Goal: Transaction & Acquisition: Purchase product/service

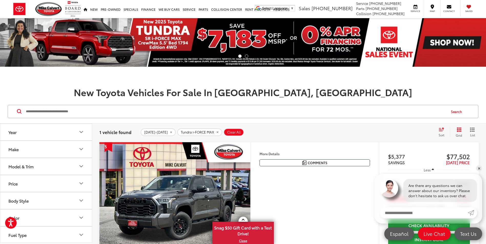
drag, startPoint x: 478, startPoint y: 169, endPoint x: 284, endPoint y: 208, distance: 198.2
click at [478, 169] on link "✕" at bounding box center [479, 168] width 6 height 6
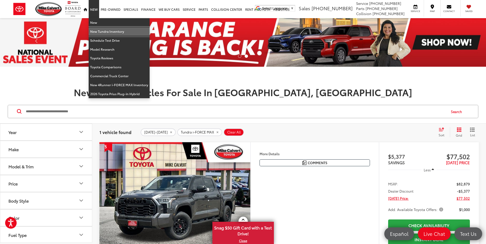
click at [96, 32] on link "New Tundra Inventory" at bounding box center [119, 31] width 61 height 9
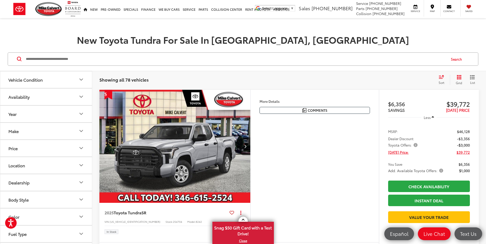
scroll to position [77, 0]
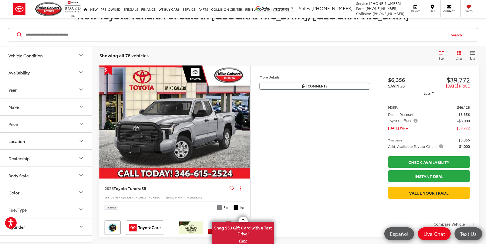
click at [79, 107] on icon "Make" at bounding box center [81, 107] width 6 height 6
click at [82, 104] on icon "Make" at bounding box center [81, 107] width 6 height 6
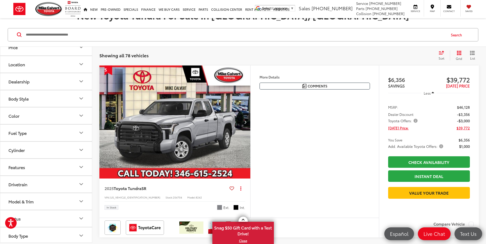
click at [79, 182] on icon "Drivetrain" at bounding box center [81, 184] width 6 height 6
drag, startPoint x: 8, startPoint y: 204, endPoint x: 9, endPoint y: 201, distance: 3.4
click at [8, 204] on label "4WD (10)" at bounding box center [17, 205] width 23 height 8
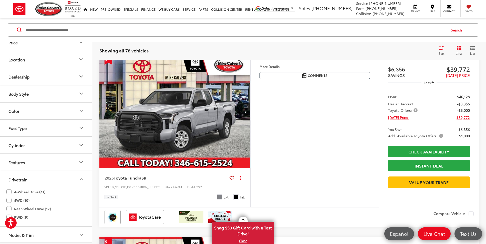
scroll to position [82, 0]
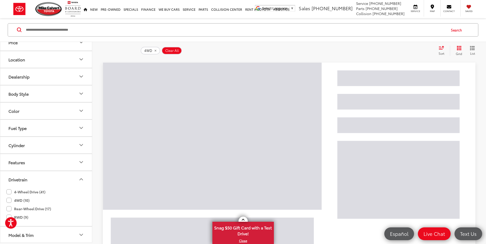
click at [9, 192] on label "4-Wheel Drive (41)" at bounding box center [25, 192] width 39 height 8
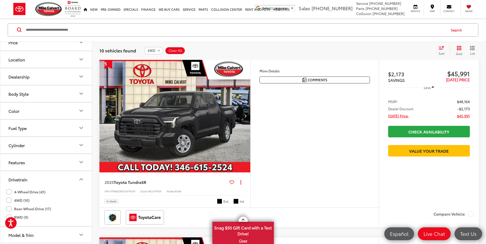
scroll to position [82, 0]
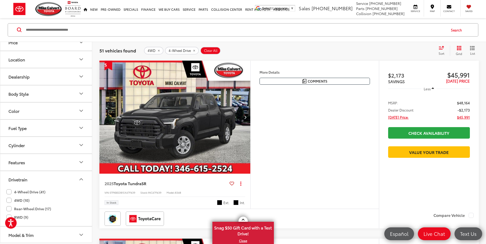
click at [82, 178] on icon "Drivetrain" at bounding box center [81, 180] width 6 height 6
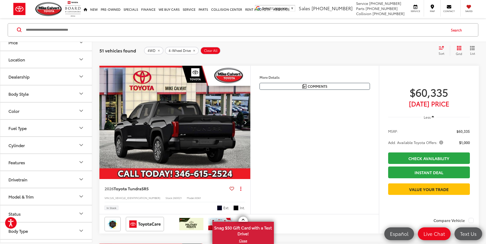
scroll to position [492, 0]
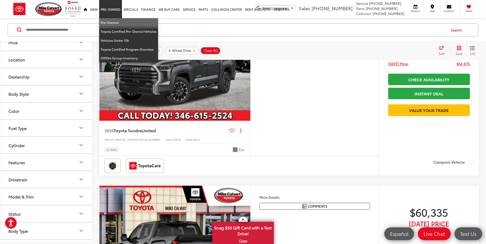
click at [113, 23] on link "Pre-Owned" at bounding box center [128, 22] width 59 height 9
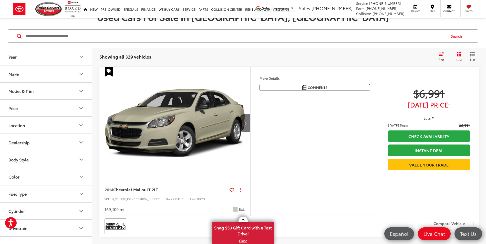
scroll to position [26, 0]
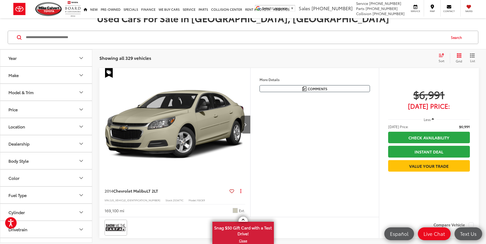
click at [52, 73] on button "Make" at bounding box center [46, 75] width 92 height 17
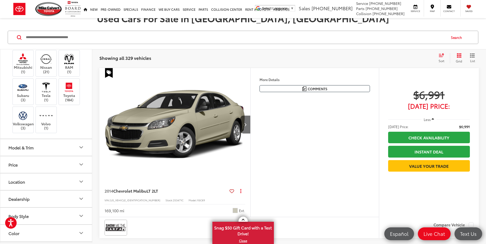
scroll to position [154, 0]
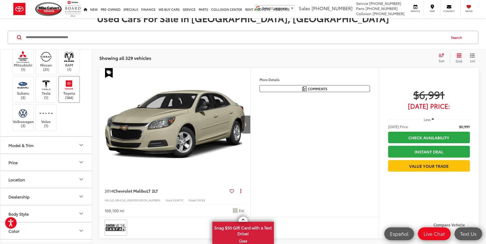
click at [73, 91] on img at bounding box center [69, 85] width 14 height 12
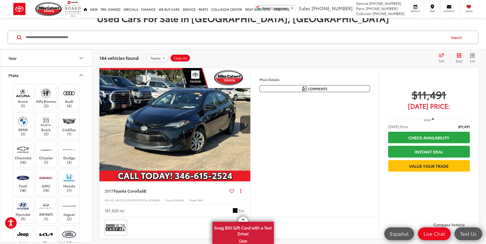
click at [81, 73] on icon "Make" at bounding box center [81, 75] width 6 height 6
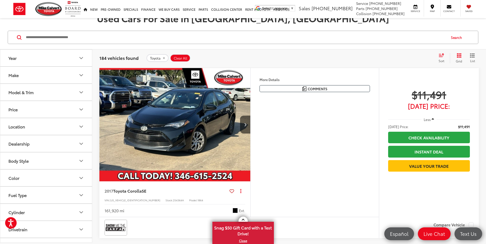
click at [73, 93] on button "Model & Trim" at bounding box center [46, 92] width 92 height 17
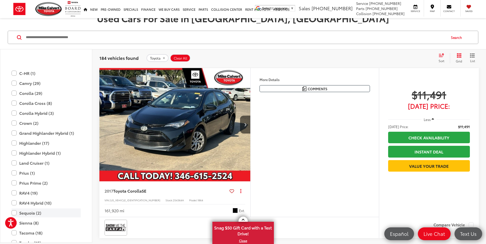
scroll to position [154, 0]
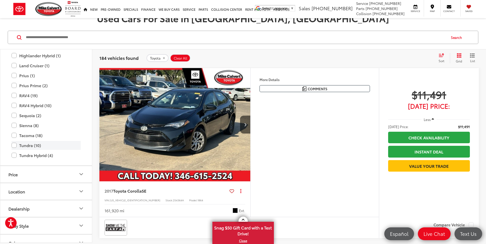
click at [14, 145] on label "Tundra (10)" at bounding box center [46, 145] width 69 height 9
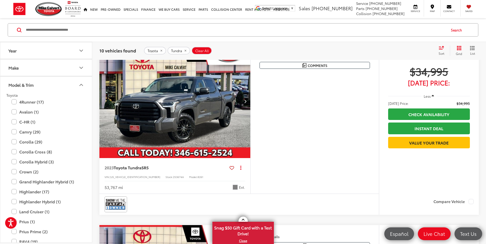
click at [78, 83] on icon "Model & Trim" at bounding box center [81, 85] width 6 height 6
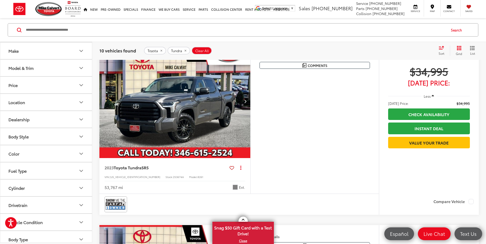
scroll to position [26, 0]
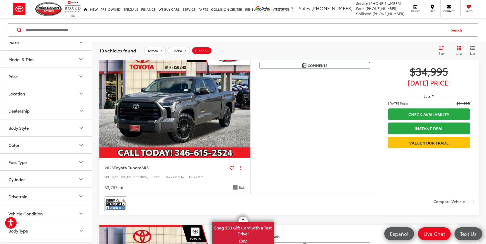
click at [65, 193] on button "Drivetrain" at bounding box center [46, 196] width 92 height 17
click at [9, 210] on label "4WD (7)" at bounding box center [17, 209] width 22 height 8
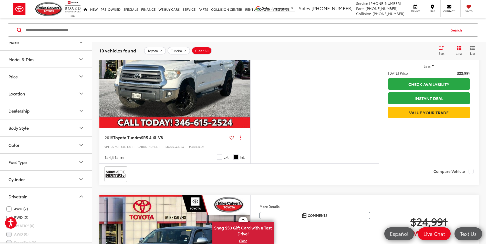
scroll to position [33, 0]
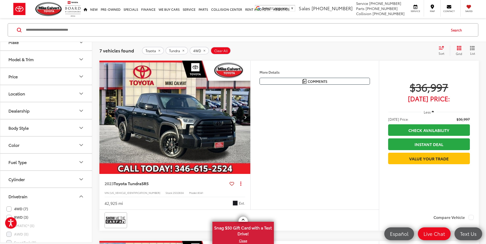
click at [81, 195] on icon "Drivetrain" at bounding box center [81, 197] width 6 height 6
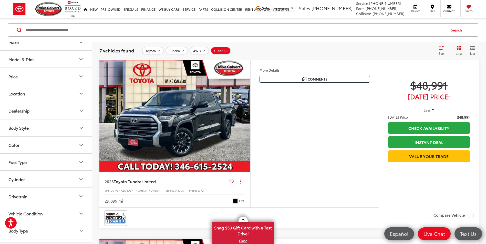
scroll to position [597, 0]
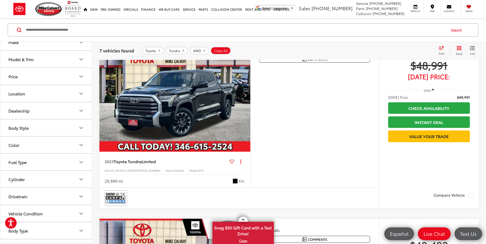
click at [245, 96] on icon "Next image" at bounding box center [245, 96] width 2 height 4
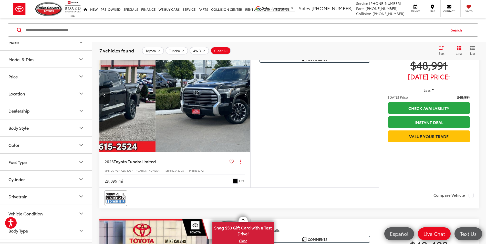
scroll to position [0, 152]
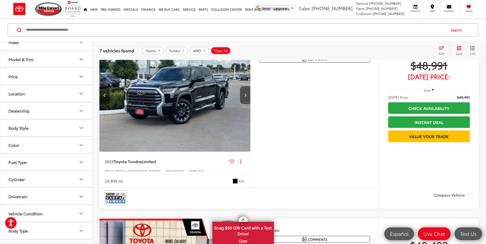
click at [245, 96] on icon "Next image" at bounding box center [245, 96] width 2 height 4
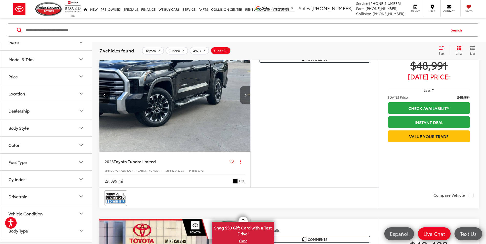
click at [245, 96] on icon "Next image" at bounding box center [245, 96] width 2 height 4
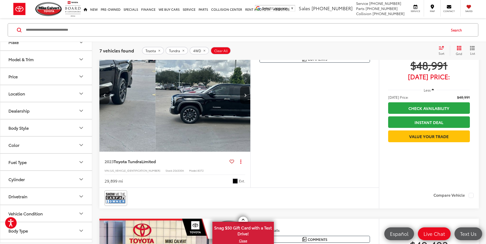
scroll to position [0, 455]
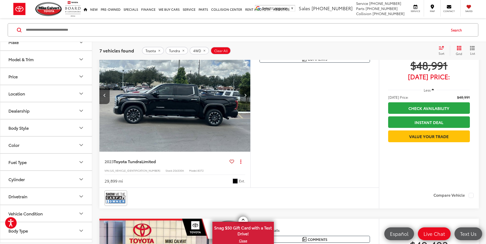
click at [245, 96] on icon "Next image" at bounding box center [245, 96] width 2 height 4
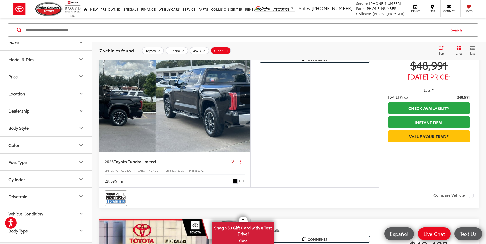
scroll to position [0, 607]
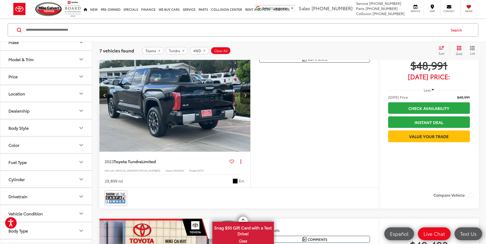
click at [245, 96] on icon "Next image" at bounding box center [245, 96] width 2 height 4
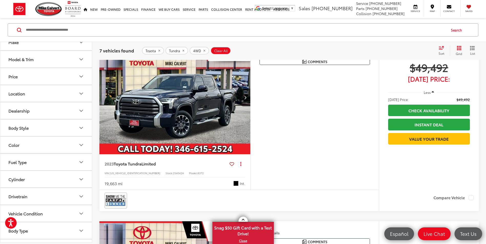
scroll to position [776, 0]
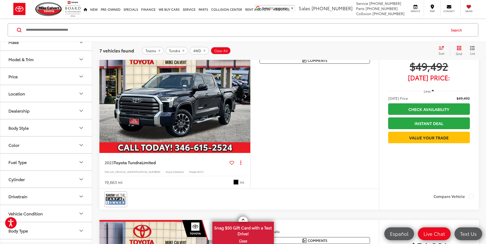
click at [245, 96] on icon "Next image" at bounding box center [245, 97] width 2 height 4
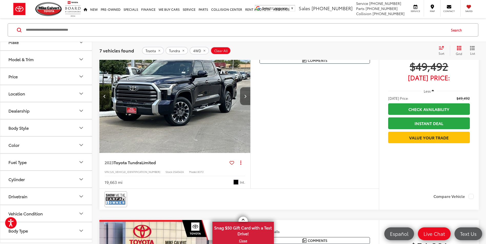
click at [245, 96] on icon "Next image" at bounding box center [245, 97] width 2 height 4
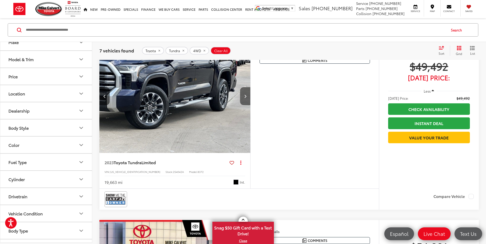
click at [245, 96] on icon "Next image" at bounding box center [245, 97] width 2 height 4
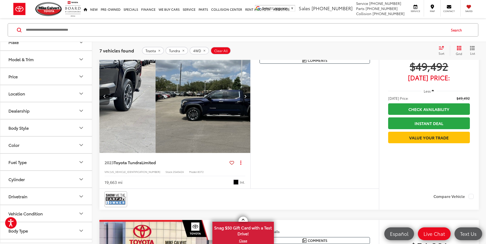
scroll to position [0, 455]
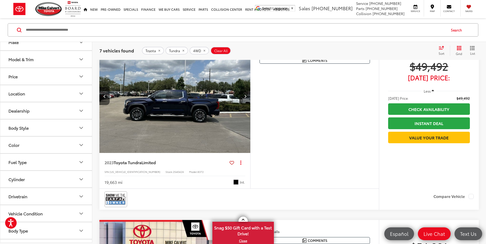
click at [245, 96] on icon "Next image" at bounding box center [245, 97] width 2 height 4
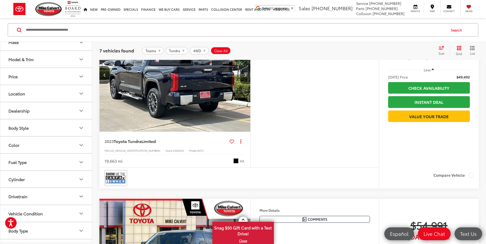
scroll to position [930, 0]
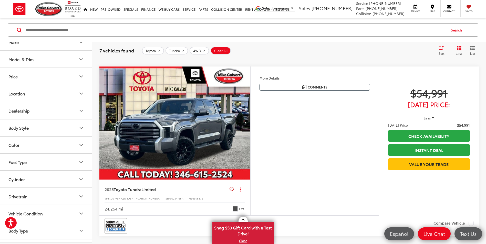
click at [245, 122] on icon "Next image" at bounding box center [245, 123] width 2 height 4
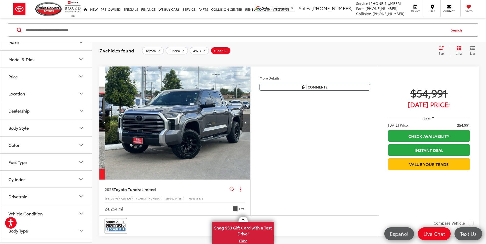
scroll to position [0, 152]
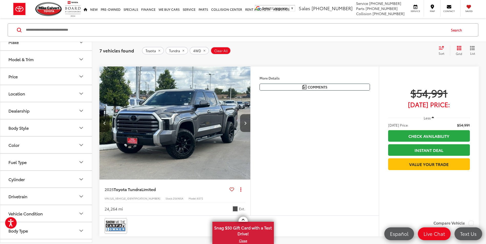
click at [245, 123] on icon "Next image" at bounding box center [245, 123] width 2 height 4
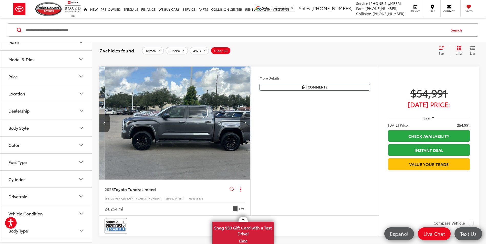
scroll to position [0, 303]
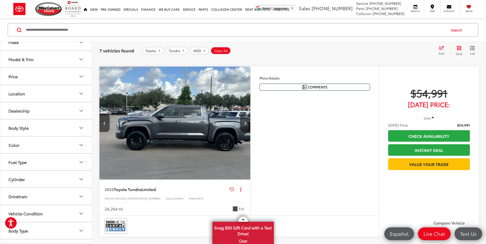
click at [245, 123] on icon "Next image" at bounding box center [245, 123] width 2 height 4
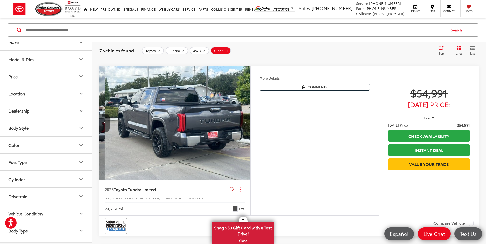
scroll to position [0, 455]
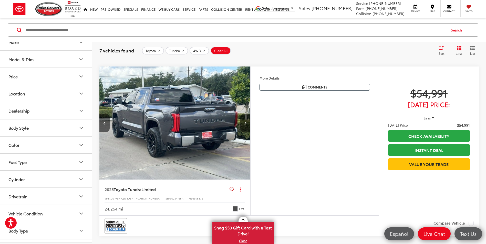
click at [200, 134] on img "2025 Toyota Tundra Limited 3" at bounding box center [175, 124] width 152 height 114
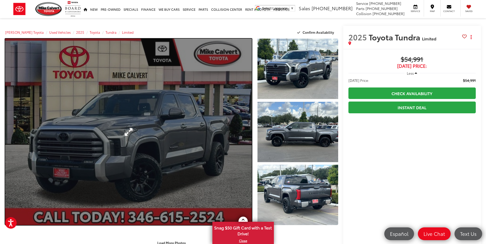
click at [191, 128] on link "Expand Photo 0" at bounding box center [128, 132] width 247 height 187
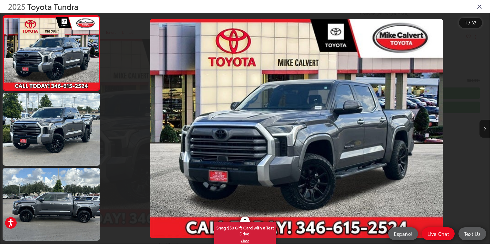
click at [484, 127] on button "Next image" at bounding box center [484, 129] width 10 height 18
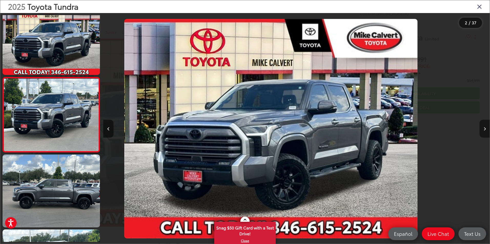
scroll to position [14, 0]
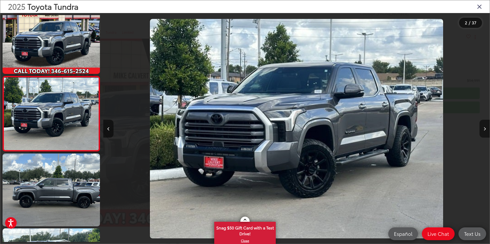
click at [484, 127] on button "Next image" at bounding box center [484, 129] width 10 height 18
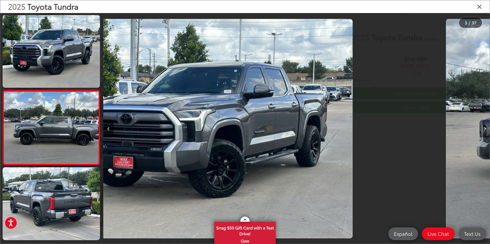
scroll to position [89, 0]
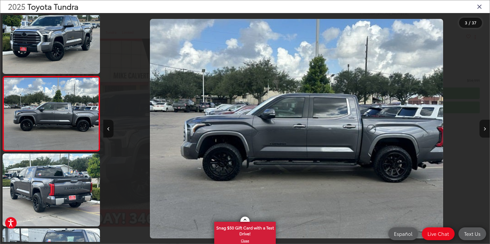
click at [484, 127] on button "Next image" at bounding box center [484, 129] width 10 height 18
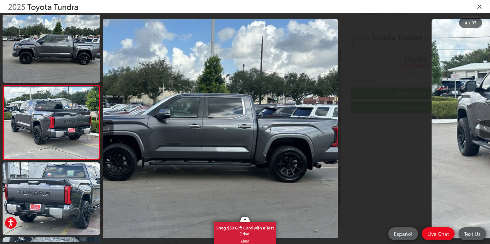
scroll to position [164, 0]
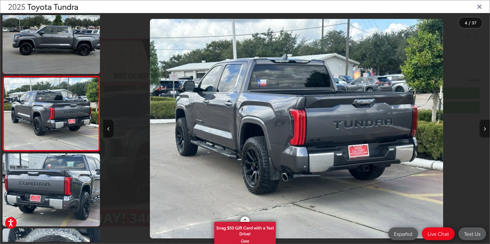
click at [484, 127] on button "Next image" at bounding box center [484, 129] width 10 height 18
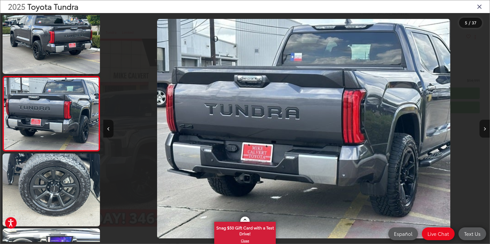
scroll to position [0, 1545]
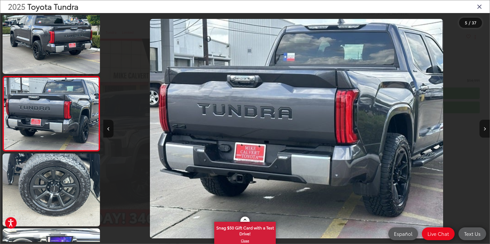
click at [484, 127] on button "Next image" at bounding box center [484, 129] width 10 height 18
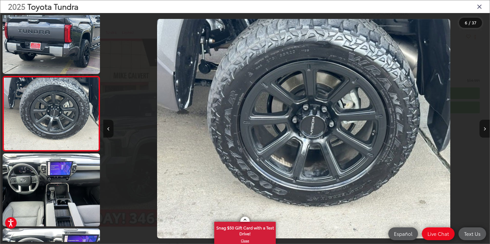
scroll to position [0, 1932]
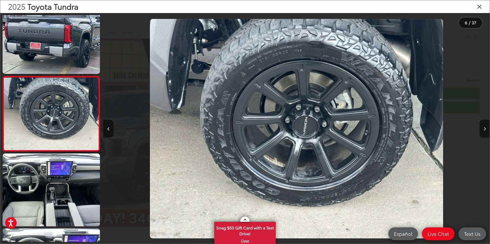
click at [484, 127] on button "Next image" at bounding box center [484, 129] width 10 height 18
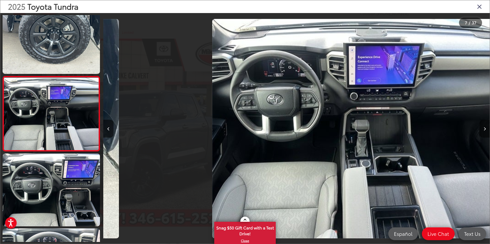
scroll to position [0, 2318]
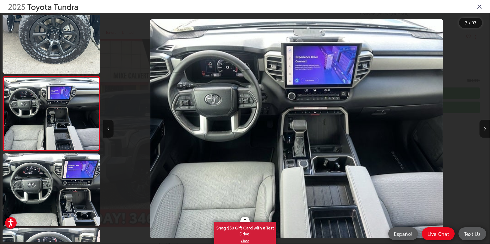
click at [484, 127] on button "Next image" at bounding box center [484, 129] width 10 height 18
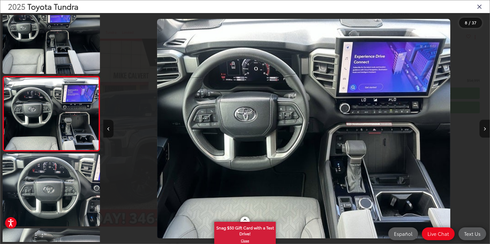
scroll to position [0, 0]
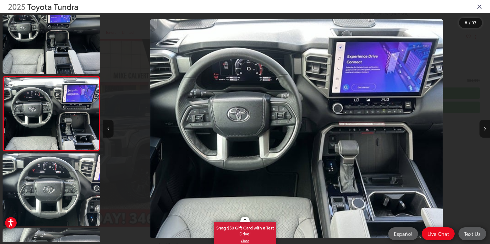
click at [484, 127] on button "Next image" at bounding box center [484, 129] width 10 height 18
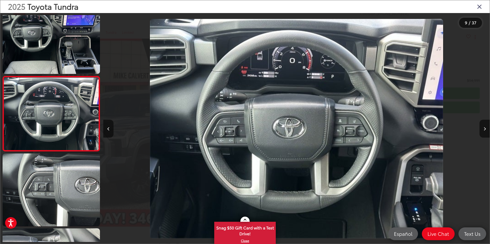
click at [481, 5] on div "2025 Toyota Tundra" at bounding box center [244, 6] width 489 height 13
click at [480, 6] on icon "Close gallery" at bounding box center [479, 6] width 5 height 7
